Goal: Task Accomplishment & Management: Complete application form

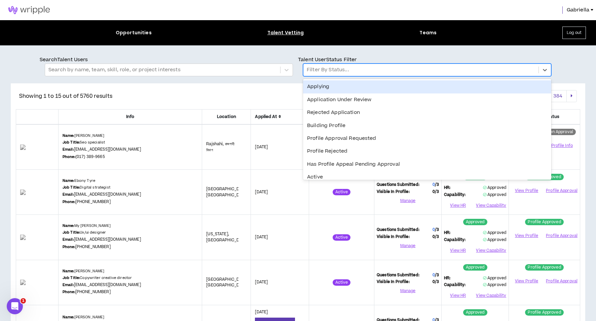
click at [316, 71] on div at bounding box center [421, 70] width 228 height 9
click at [316, 97] on div "Application Under Review" at bounding box center [427, 99] width 248 height 13
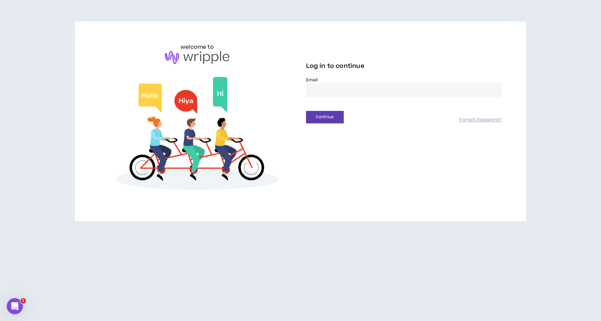
type input "**********"
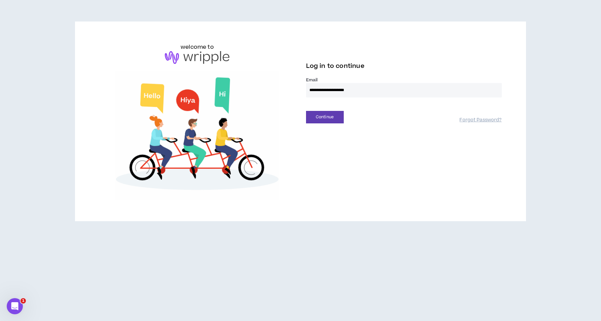
click at [324, 117] on button "Continue" at bounding box center [325, 117] width 38 height 12
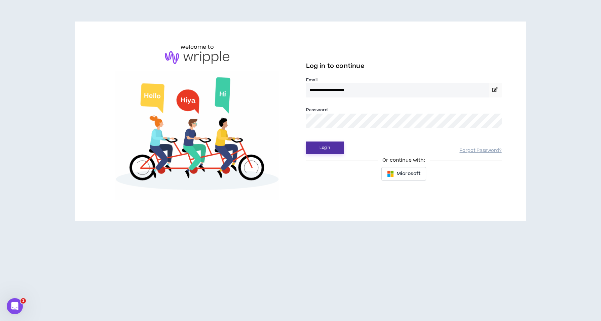
click at [317, 150] on button "Login" at bounding box center [325, 148] width 38 height 12
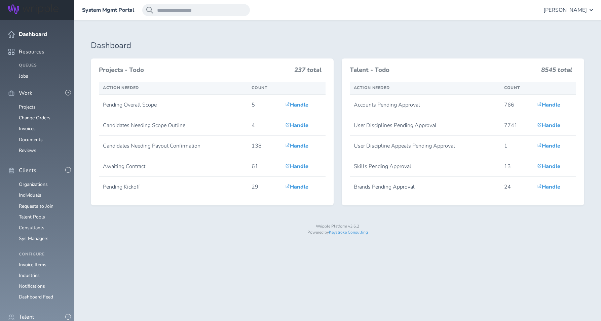
click at [573, 10] on span "[PERSON_NAME]" at bounding box center [564, 10] width 43 height 6
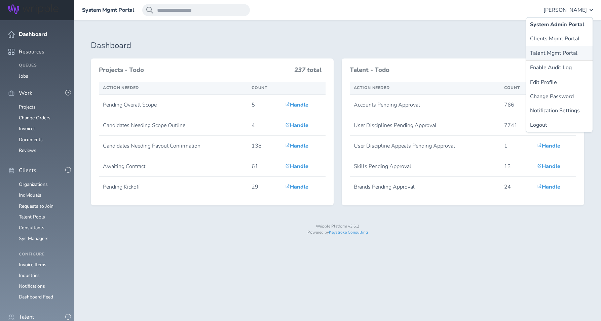
click at [563, 50] on link "Talent Mgmt Portal" at bounding box center [559, 53] width 67 height 14
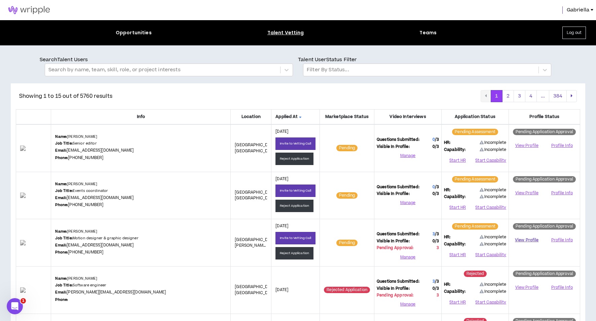
click at [523, 238] on link "View Profile" at bounding box center [526, 240] width 31 height 12
click at [407, 255] on button "Manage" at bounding box center [407, 257] width 62 height 10
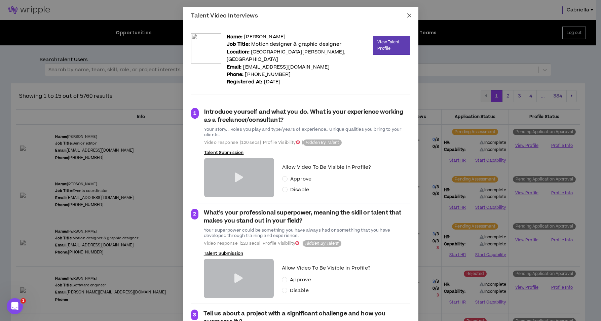
click at [408, 14] on icon "close" at bounding box center [409, 15] width 4 height 4
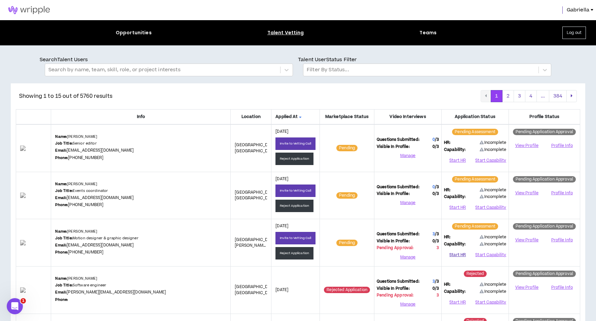
click at [462, 255] on button "Start HR" at bounding box center [457, 255] width 27 height 10
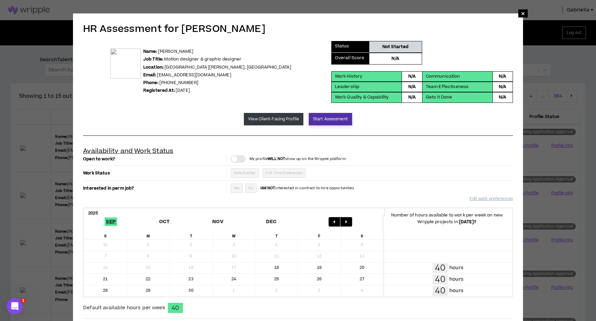
click at [332, 121] on button "Start Assessment" at bounding box center [330, 119] width 43 height 12
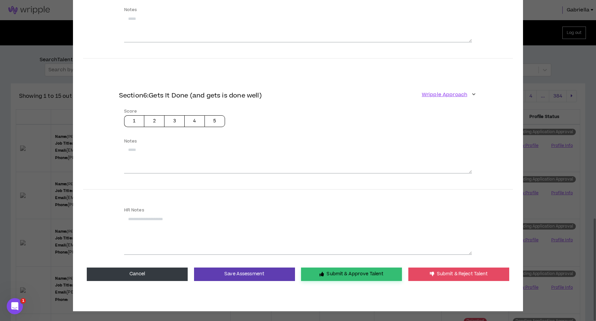
click at [334, 269] on button "Submit & Approve Talent" at bounding box center [351, 274] width 101 height 13
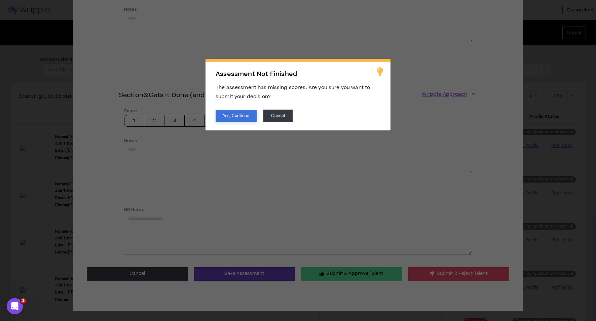
click at [246, 119] on button "Yes, Continue" at bounding box center [235, 116] width 41 height 12
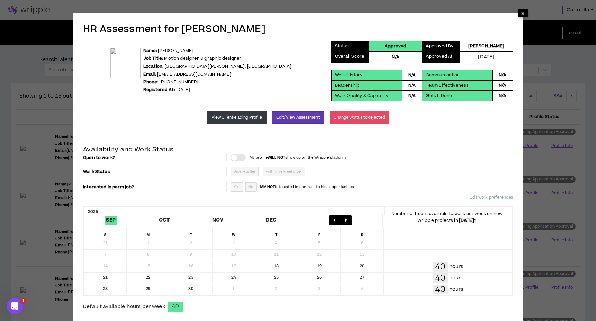
click at [523, 14] on span "×" at bounding box center [523, 13] width 4 height 8
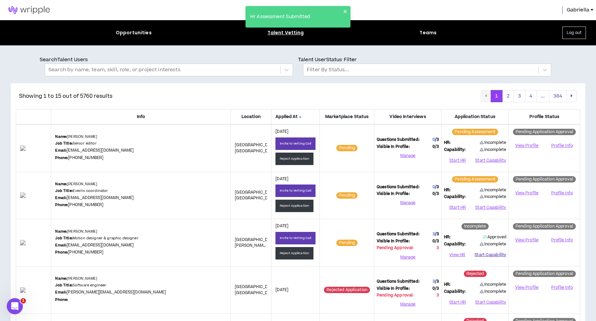
click at [486, 253] on button "Start Capability" at bounding box center [490, 255] width 32 height 10
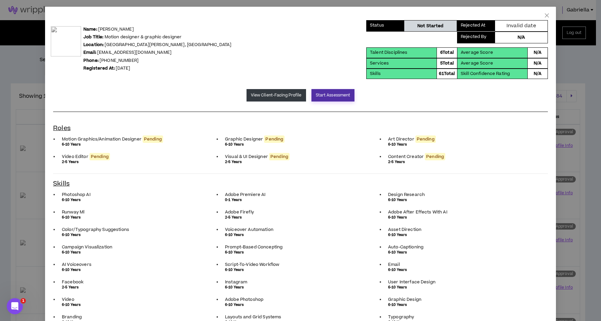
click at [326, 94] on button "Start Assessment" at bounding box center [332, 95] width 43 height 12
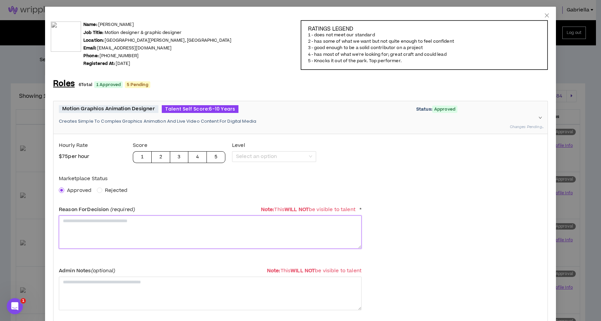
drag, startPoint x: 79, startPoint y: 226, endPoint x: 82, endPoint y: 224, distance: 3.6
click at [79, 226] on textarea at bounding box center [210, 231] width 303 height 33
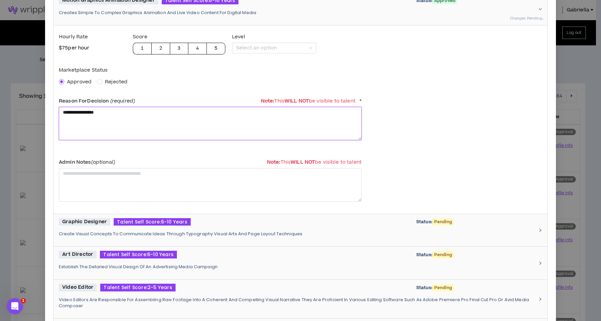
scroll to position [149, 0]
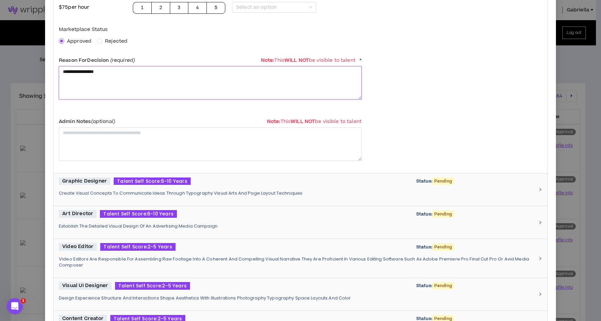
type textarea "**********"
click at [109, 192] on p "Create Visual Concepts To Communicate Ideas Through Typography Visual Arts And …" at bounding box center [296, 193] width 475 height 6
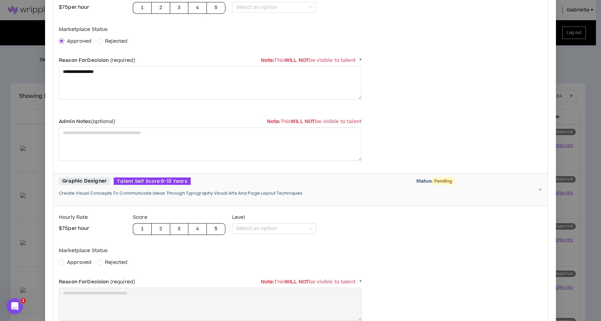
click at [77, 262] on span "Approved" at bounding box center [79, 262] width 25 height 7
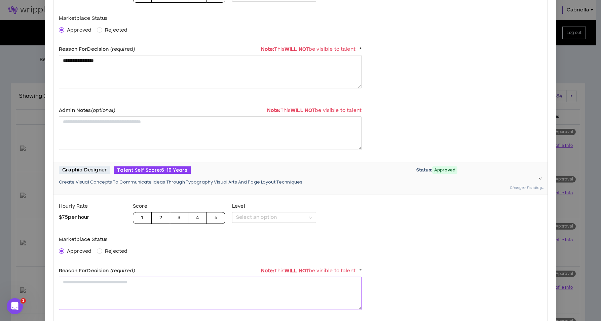
scroll to position [174, 0]
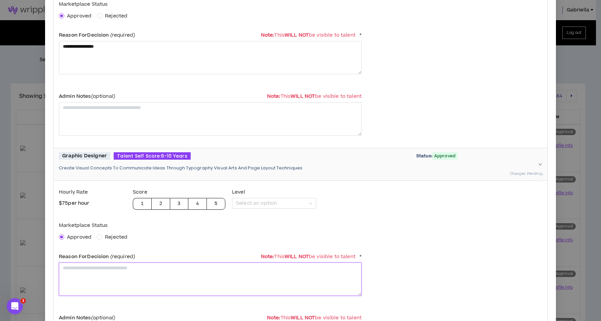
click at [103, 281] on textarea at bounding box center [210, 279] width 303 height 33
paste textarea "**********"
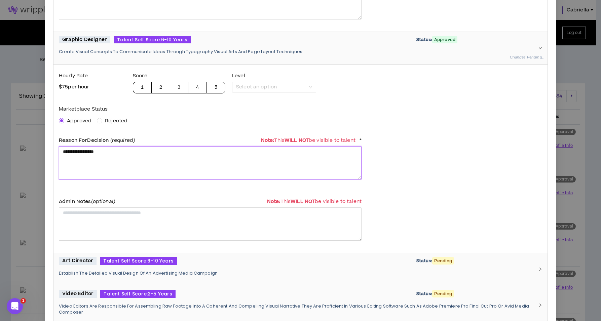
scroll to position [341, 0]
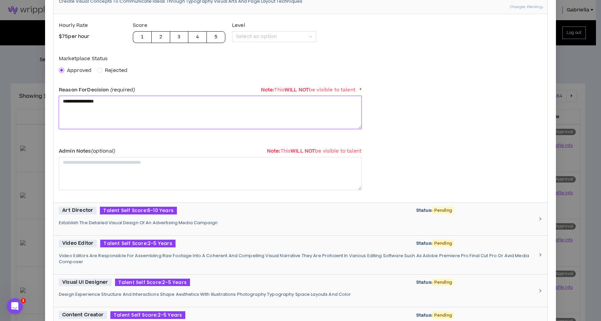
type textarea "**********"
click at [90, 225] on div "Art Director Talent Self Score: 6-10 Years Status: Pending Establish The Detail…" at bounding box center [296, 219] width 475 height 25
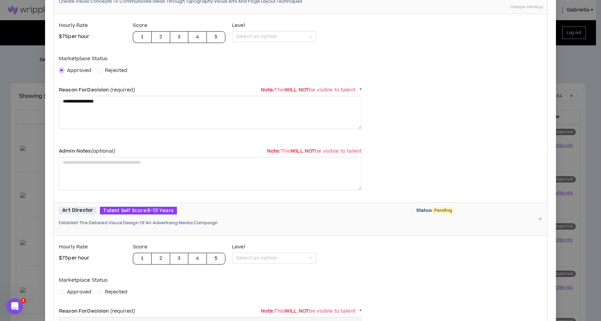
click at [76, 291] on span "Approved" at bounding box center [79, 291] width 25 height 7
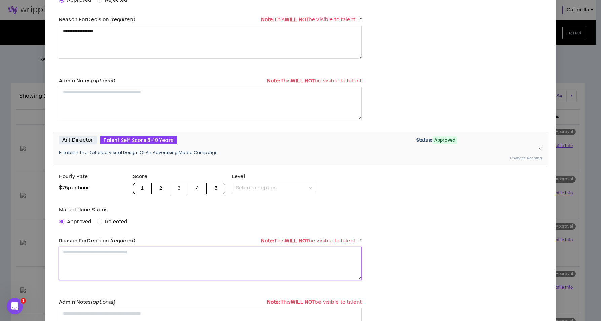
click at [87, 260] on textarea at bounding box center [210, 263] width 303 height 33
paste textarea "**********"
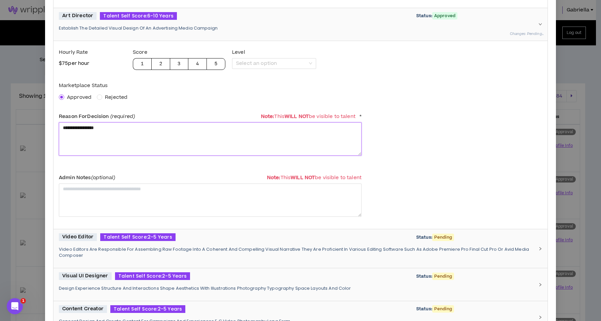
type textarea "**********"
click at [90, 254] on p "Video Editors Are Responsible For Assembling Raw Footage Into A Coherent And Co…" at bounding box center [296, 252] width 475 height 12
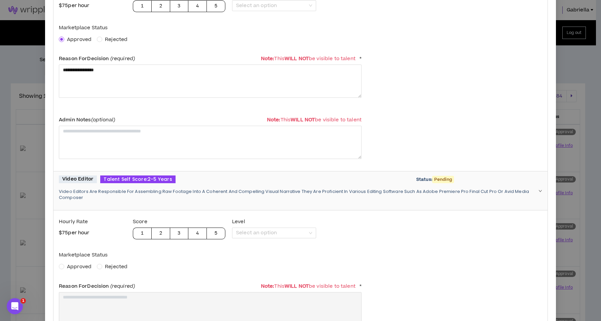
scroll to position [606, 0]
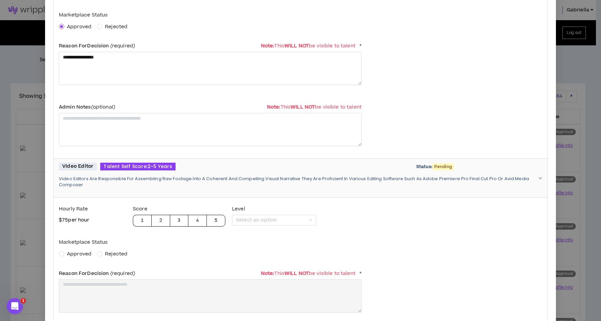
click at [79, 251] on span "Approved" at bounding box center [79, 253] width 25 height 7
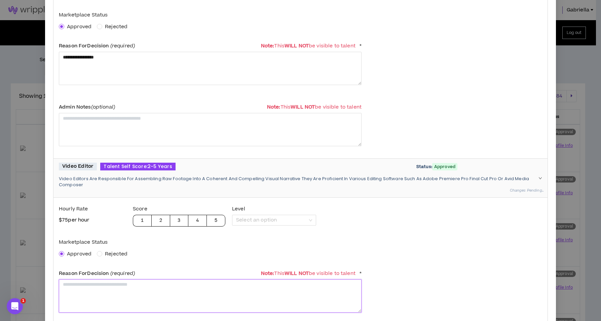
click at [85, 287] on textarea at bounding box center [210, 295] width 303 height 33
paste textarea "**********"
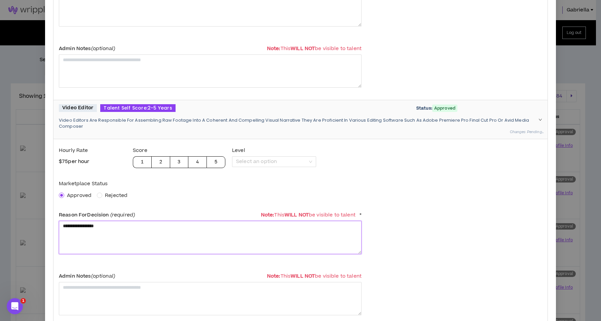
scroll to position [785, 0]
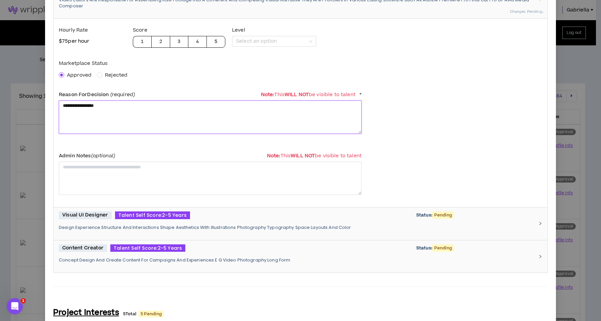
type textarea "**********"
click at [97, 231] on div "Visual UI Designer Talent Self Score: 2-5 Years Status: Pending Design Experien…" at bounding box center [296, 223] width 475 height 25
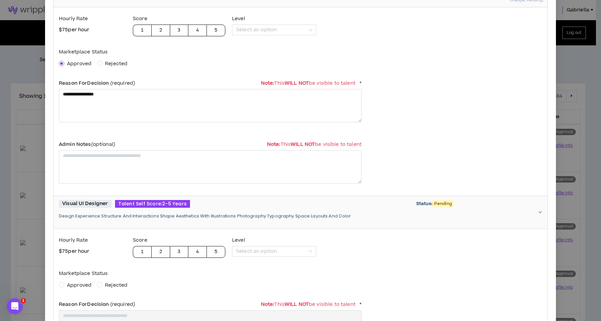
scroll to position [816, 0]
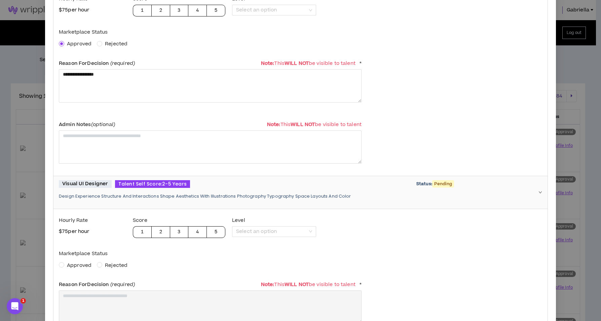
click at [76, 263] on span "Approved" at bounding box center [79, 265] width 25 height 7
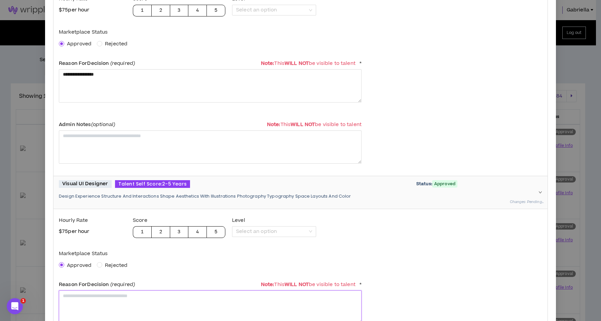
click at [75, 293] on textarea at bounding box center [210, 306] width 303 height 33
paste textarea "**********"
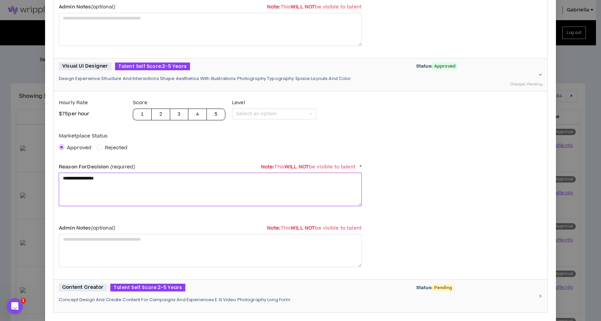
scroll to position [1003, 0]
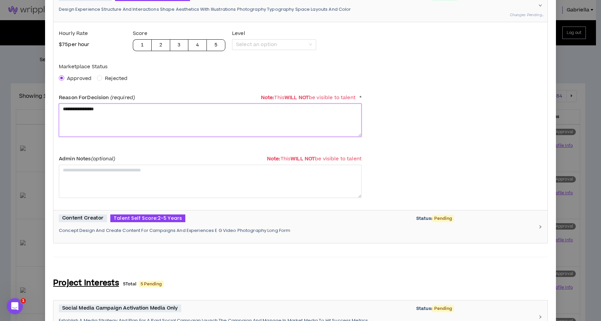
type textarea "**********"
click at [88, 229] on p "Concept Design And Create Content For Campaigns And Experiences E G Video Photo…" at bounding box center [296, 231] width 475 height 6
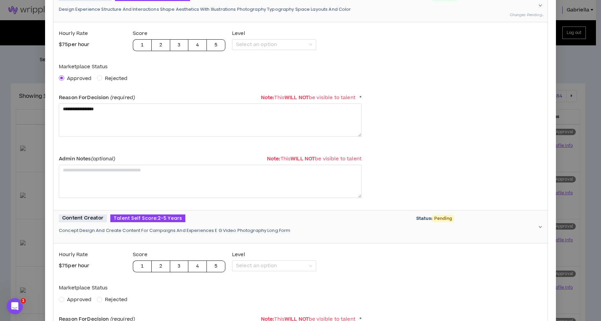
click at [76, 296] on span "Approved" at bounding box center [79, 299] width 25 height 7
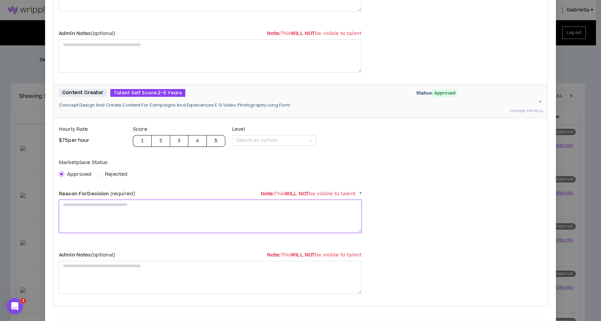
click at [86, 208] on textarea at bounding box center [210, 216] width 303 height 33
paste textarea "**********"
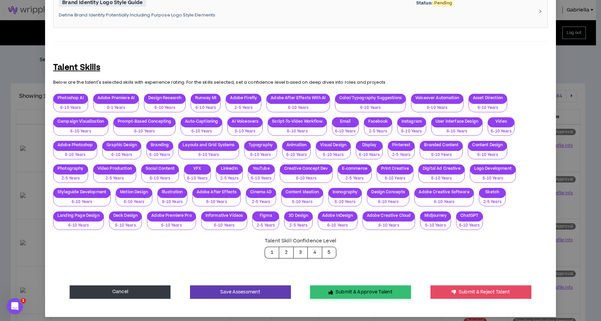
type textarea "**********"
click at [351, 286] on button "Submit & Approve Talent" at bounding box center [360, 291] width 101 height 13
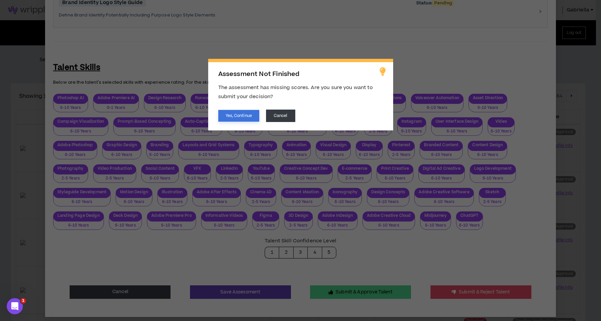
click at [238, 113] on button "Yes, Continue" at bounding box center [238, 116] width 41 height 12
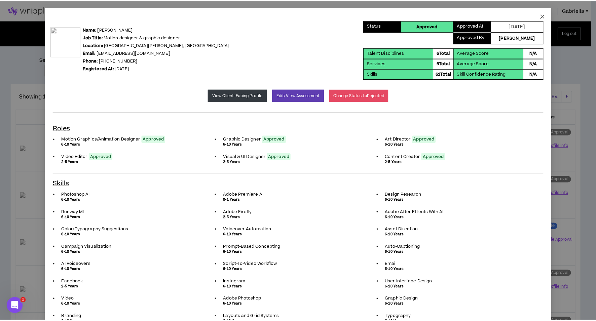
scroll to position [0, 0]
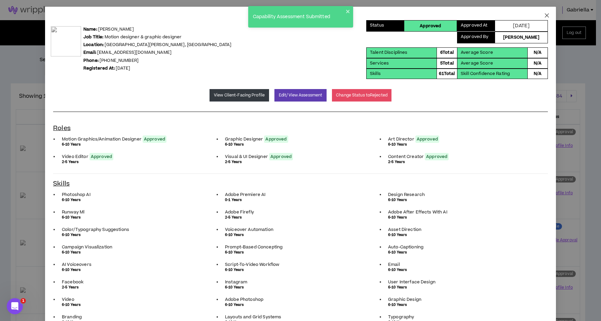
click at [544, 14] on icon "close" at bounding box center [546, 15] width 5 height 5
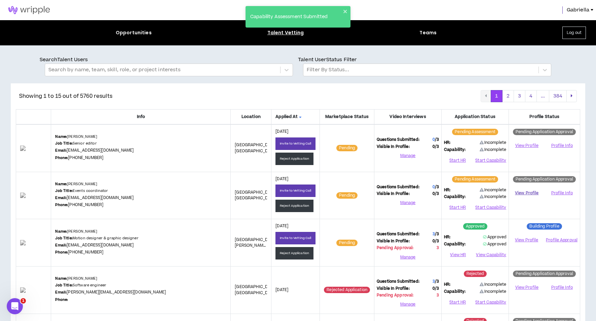
click at [525, 191] on link "View Profile" at bounding box center [526, 193] width 31 height 12
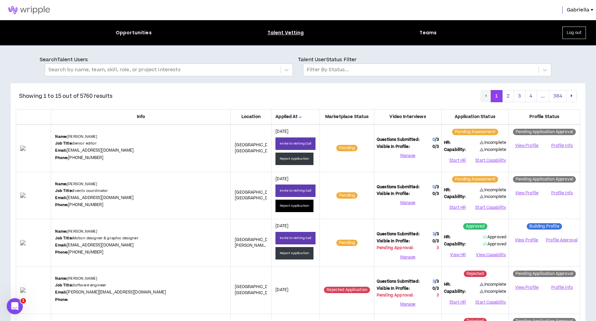
click at [275, 204] on button "Reject Application" at bounding box center [294, 206] width 38 height 12
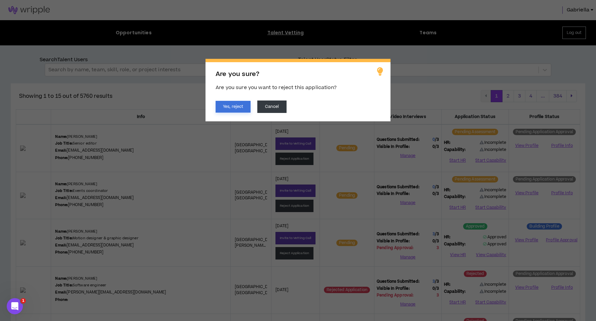
click at [231, 104] on button "Yes, reject" at bounding box center [232, 107] width 35 height 12
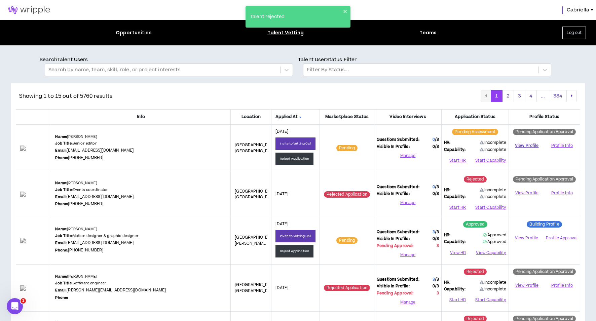
click at [516, 145] on link "View Profile" at bounding box center [526, 146] width 31 height 12
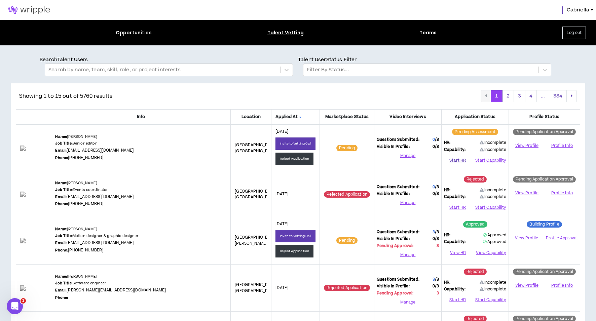
click at [462, 160] on button "Start HR" at bounding box center [457, 160] width 27 height 10
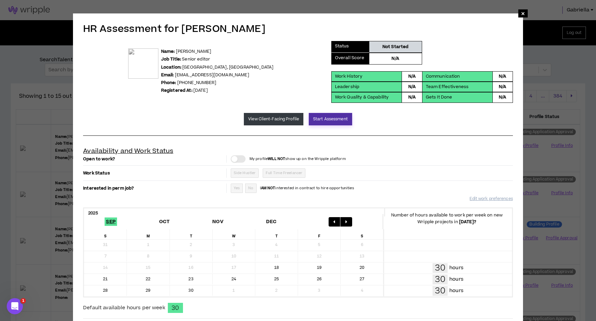
click at [343, 120] on button "Start Assessment" at bounding box center [330, 119] width 43 height 12
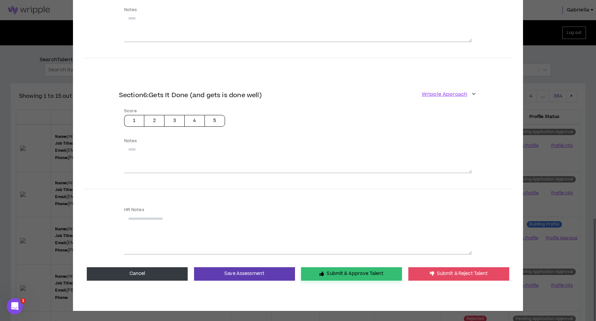
click at [337, 272] on button "Submit & Approve Talent" at bounding box center [351, 273] width 101 height 13
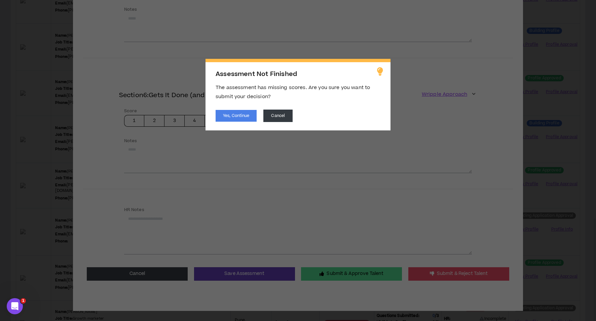
scroll to position [528, 0]
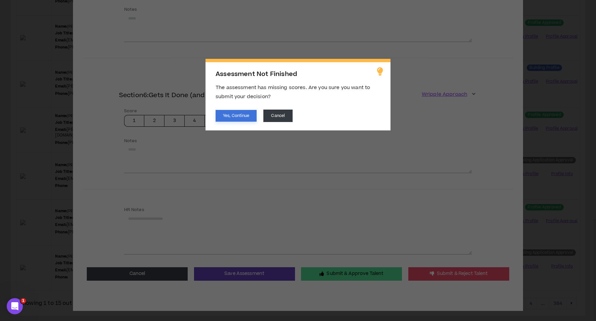
click at [237, 118] on button "Yes, Continue" at bounding box center [235, 116] width 41 height 12
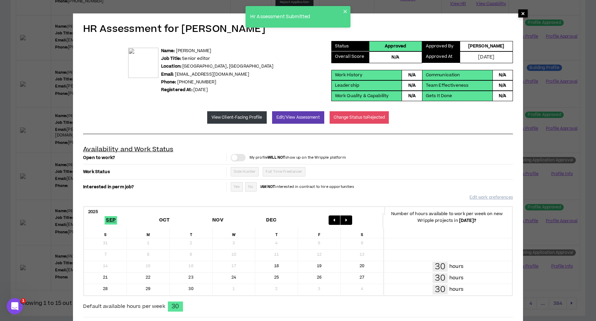
click at [522, 13] on span "×" at bounding box center [523, 13] width 4 height 8
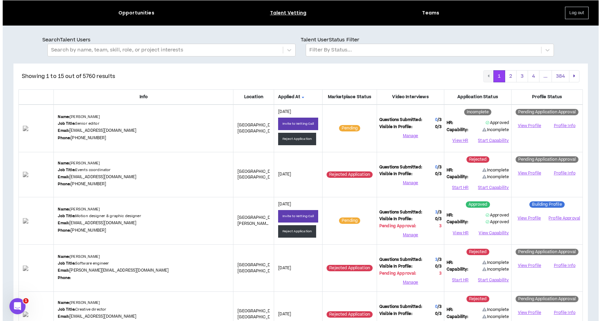
scroll to position [0, 0]
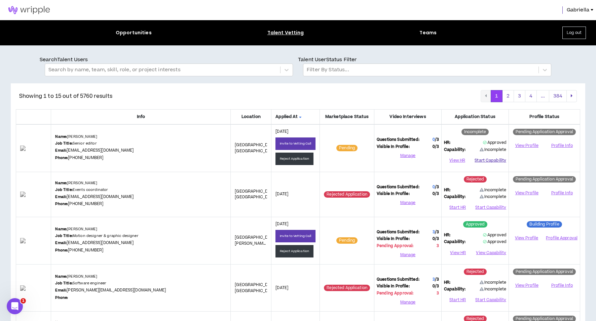
click at [491, 160] on button "Start Capability" at bounding box center [490, 160] width 32 height 10
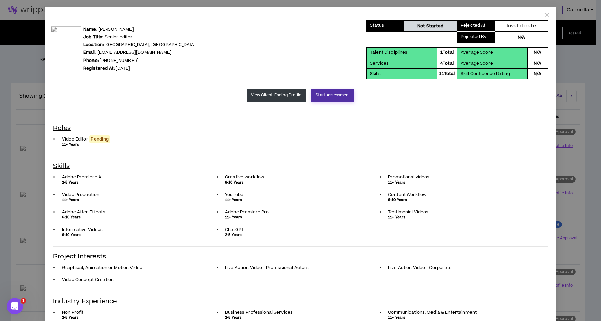
click at [327, 96] on button "Start Assessment" at bounding box center [332, 95] width 43 height 12
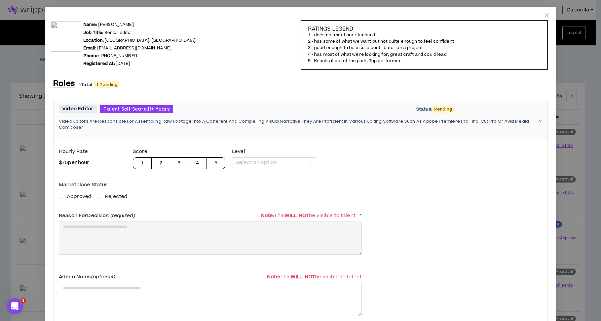
click at [87, 194] on span "Approved" at bounding box center [79, 196] width 25 height 7
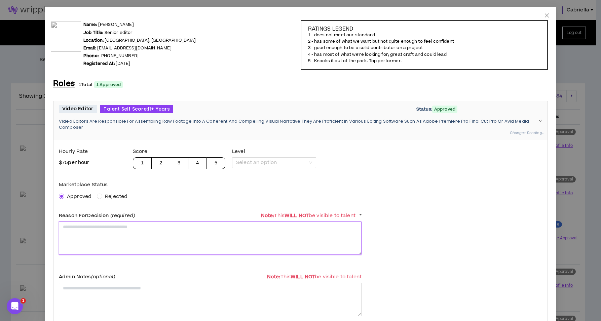
click at [90, 228] on textarea at bounding box center [210, 238] width 303 height 33
paste textarea "**********"
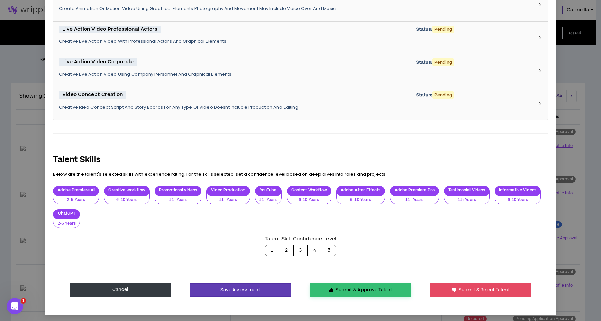
type textarea "**********"
click at [325, 287] on button "Submit & Approve Talent" at bounding box center [360, 289] width 101 height 13
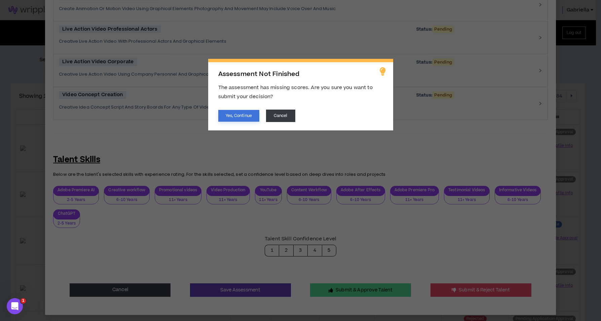
click at [244, 116] on button "Yes, Continue" at bounding box center [238, 116] width 41 height 12
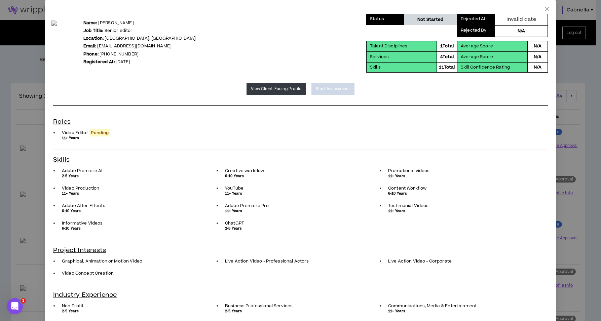
scroll to position [0, 0]
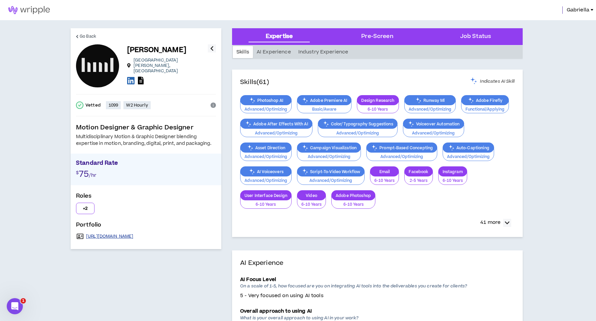
click at [133, 235] on link "https://www.haydenmloos.com" at bounding box center [109, 236] width 47 height 5
click at [143, 77] on icon at bounding box center [141, 81] width 6 height 8
click at [132, 76] on icon at bounding box center [130, 80] width 7 height 8
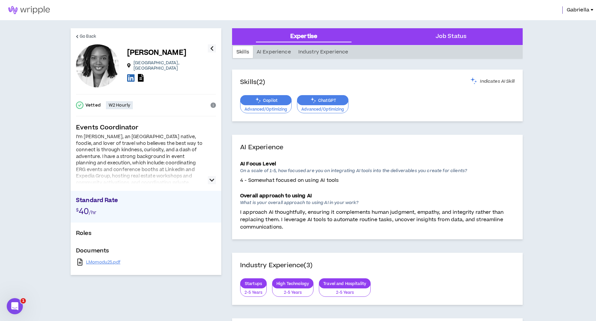
click at [212, 180] on icon "button" at bounding box center [211, 180] width 5 height 8
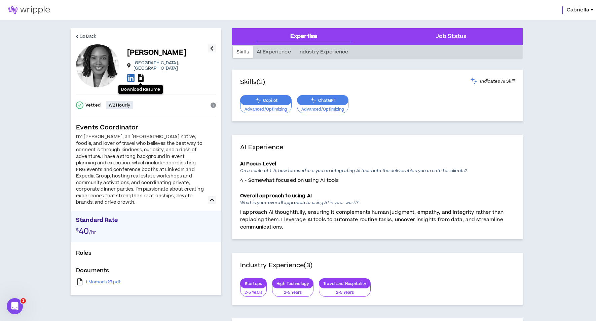
click at [141, 76] on icon at bounding box center [141, 78] width 6 height 8
click at [132, 75] on icon at bounding box center [130, 78] width 7 height 8
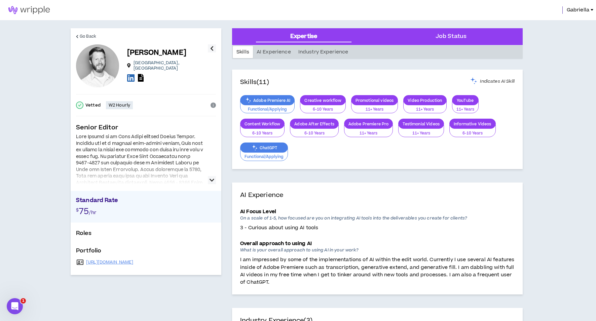
click at [213, 181] on icon "button" at bounding box center [211, 180] width 5 height 8
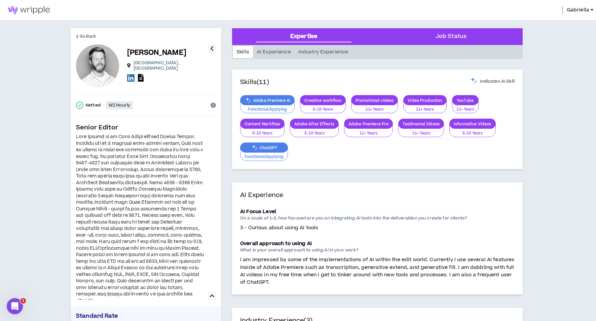
click at [141, 77] on icon at bounding box center [141, 78] width 6 height 8
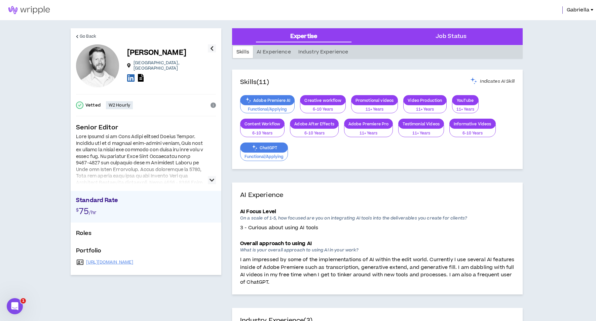
click at [131, 77] on icon at bounding box center [130, 78] width 7 height 8
click at [110, 263] on link "[URL][DOMAIN_NAME]" at bounding box center [109, 262] width 47 height 5
